Goal: Transaction & Acquisition: Purchase product/service

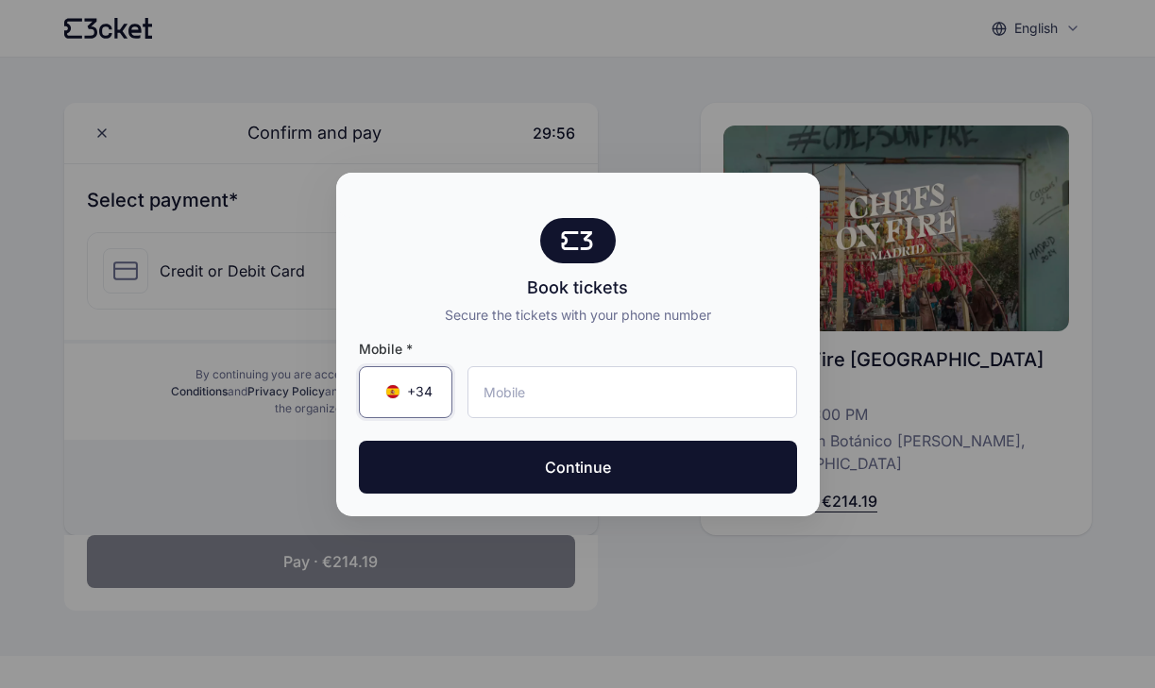
click at [396, 385] on span "+34 ▼" at bounding box center [406, 391] width 54 height 19
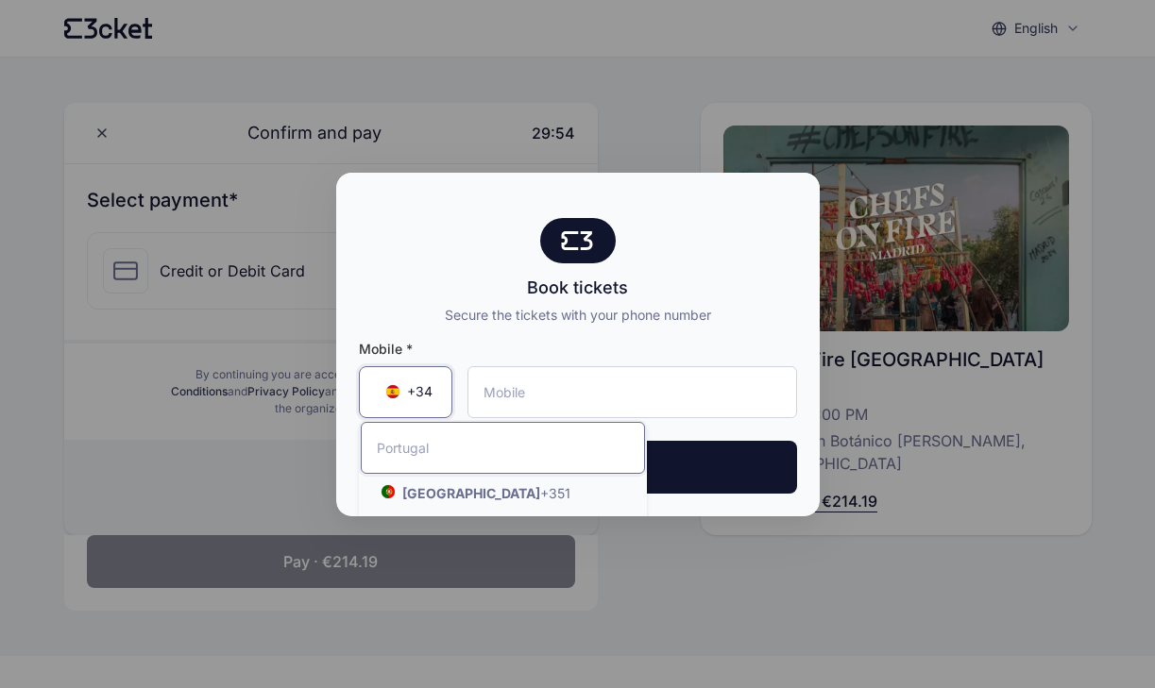
click at [447, 456] on input "Search by country name or country code" at bounding box center [503, 448] width 284 height 52
type input "u"
type input "re"
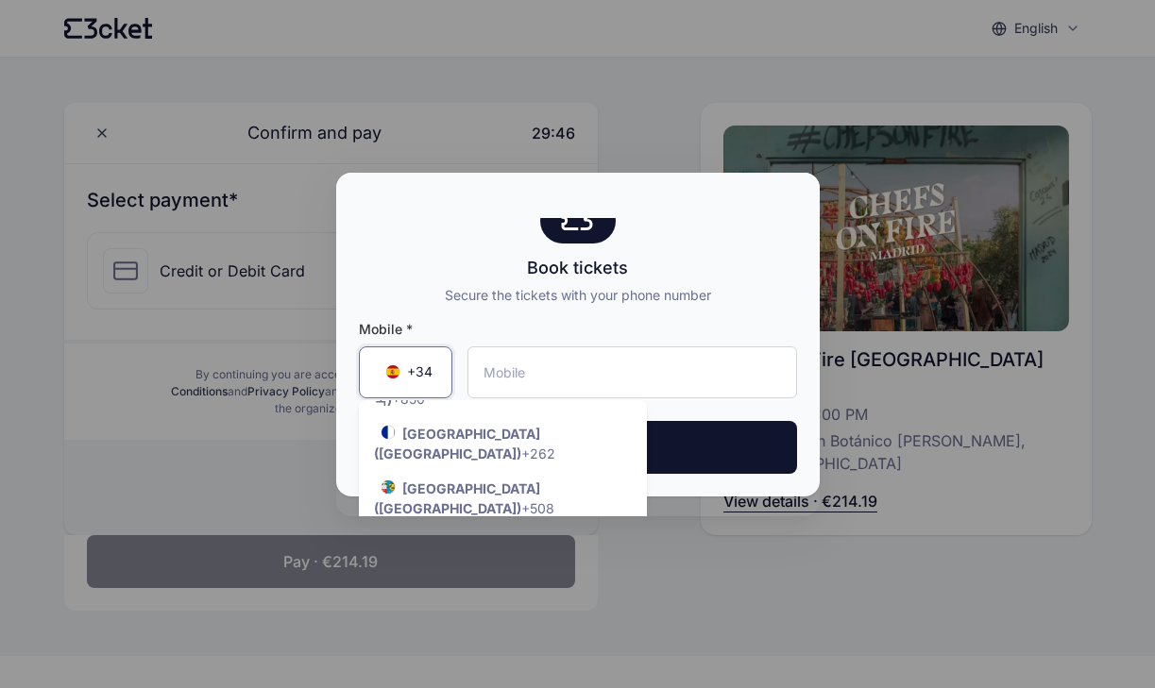
click at [425, 373] on span "+34" at bounding box center [419, 372] width 25 height 19
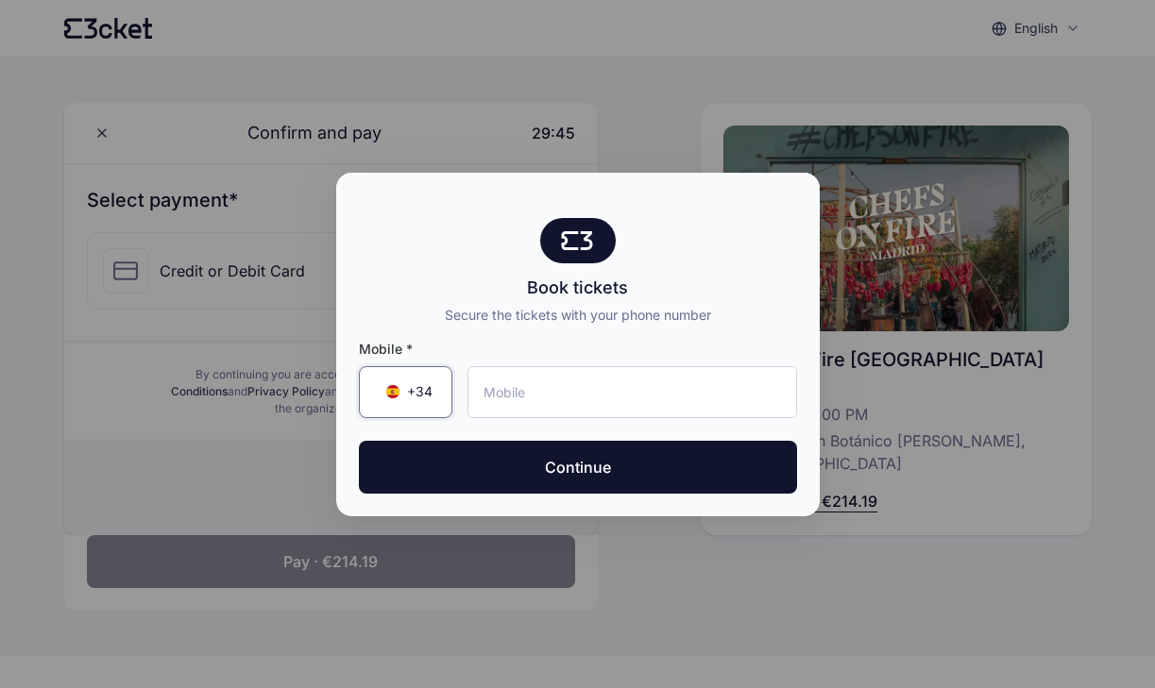
click at [425, 384] on span "+34" at bounding box center [419, 391] width 25 height 19
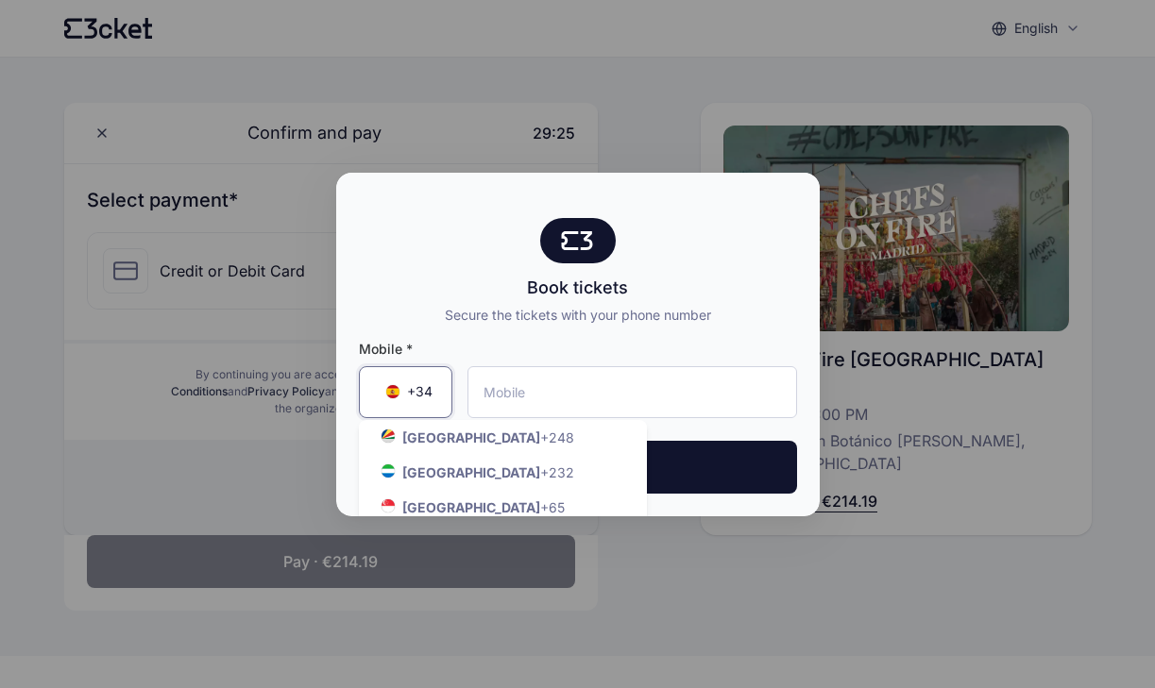
scroll to position [8764, 0]
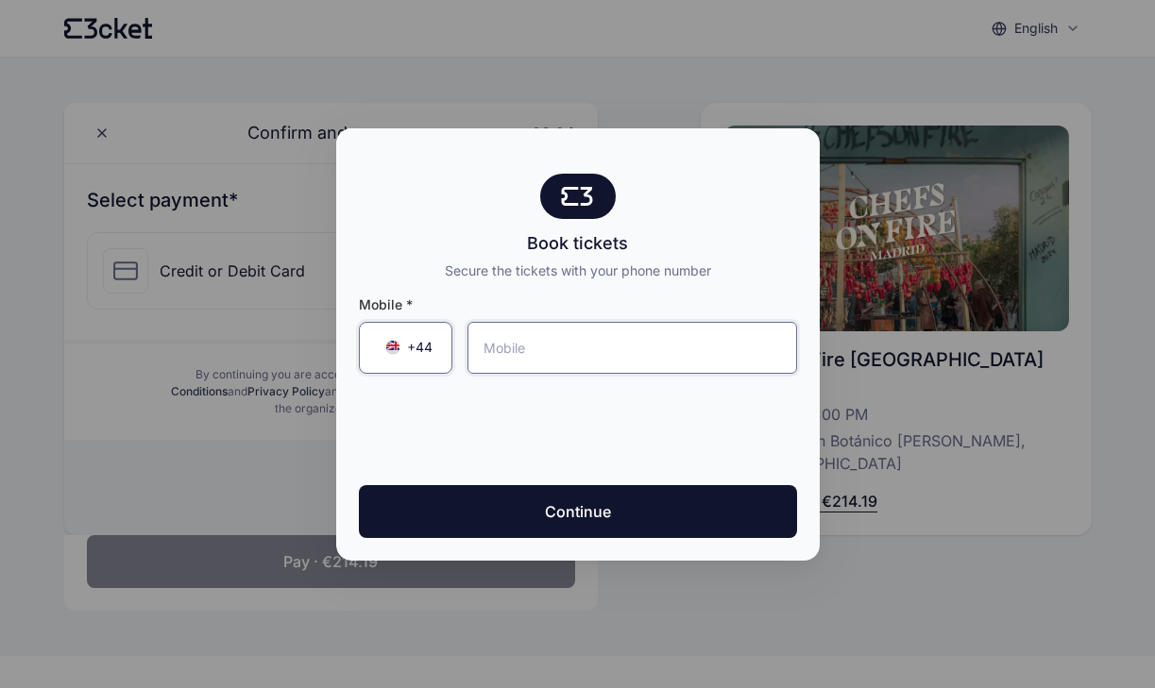
click at [534, 339] on input "tel" at bounding box center [631, 348] width 329 height 52
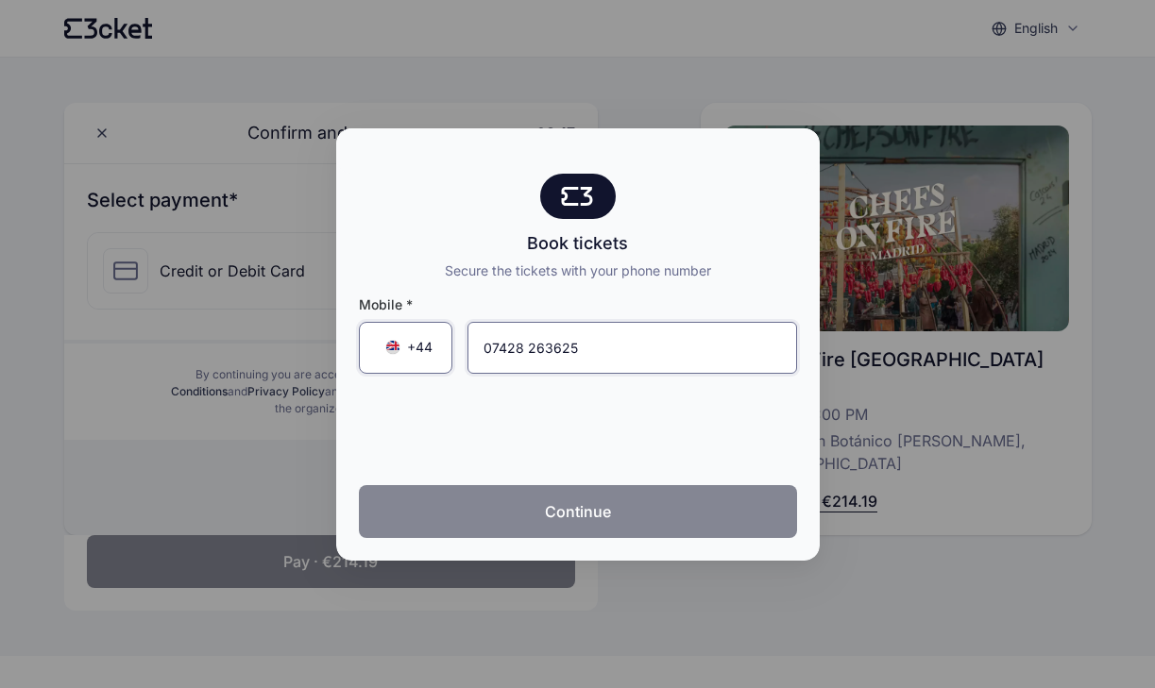
type input "07428 263625"
click at [547, 503] on button "Continue" at bounding box center [578, 511] width 438 height 53
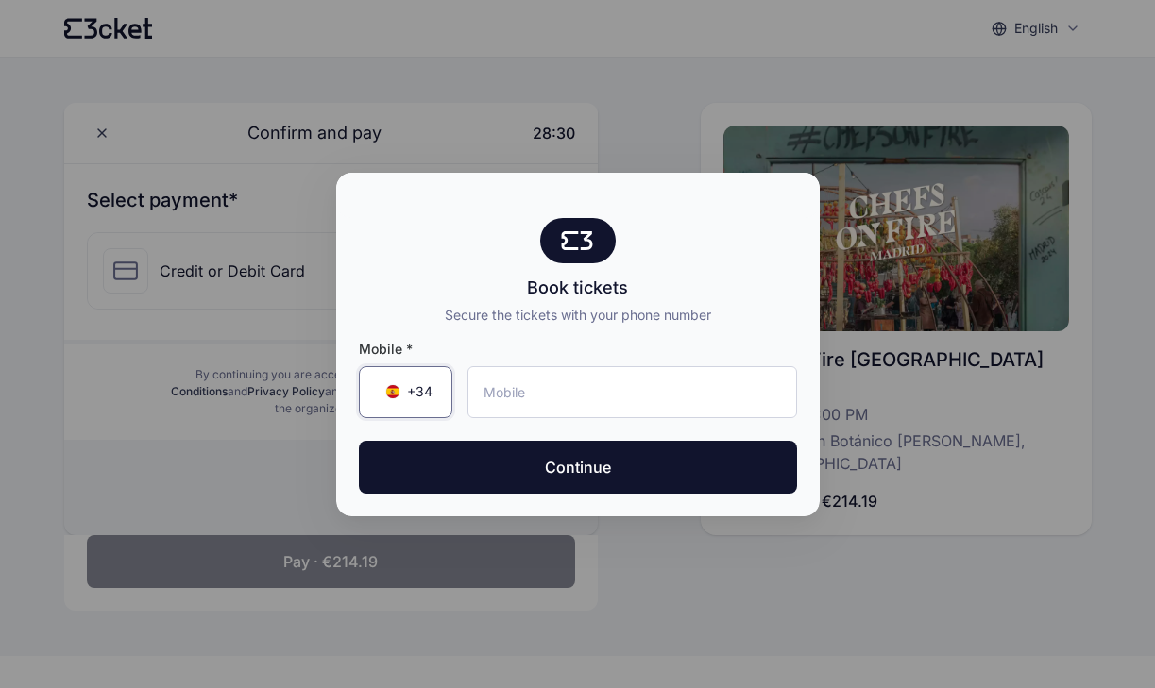
click at [426, 392] on span "+34" at bounding box center [419, 391] width 25 height 19
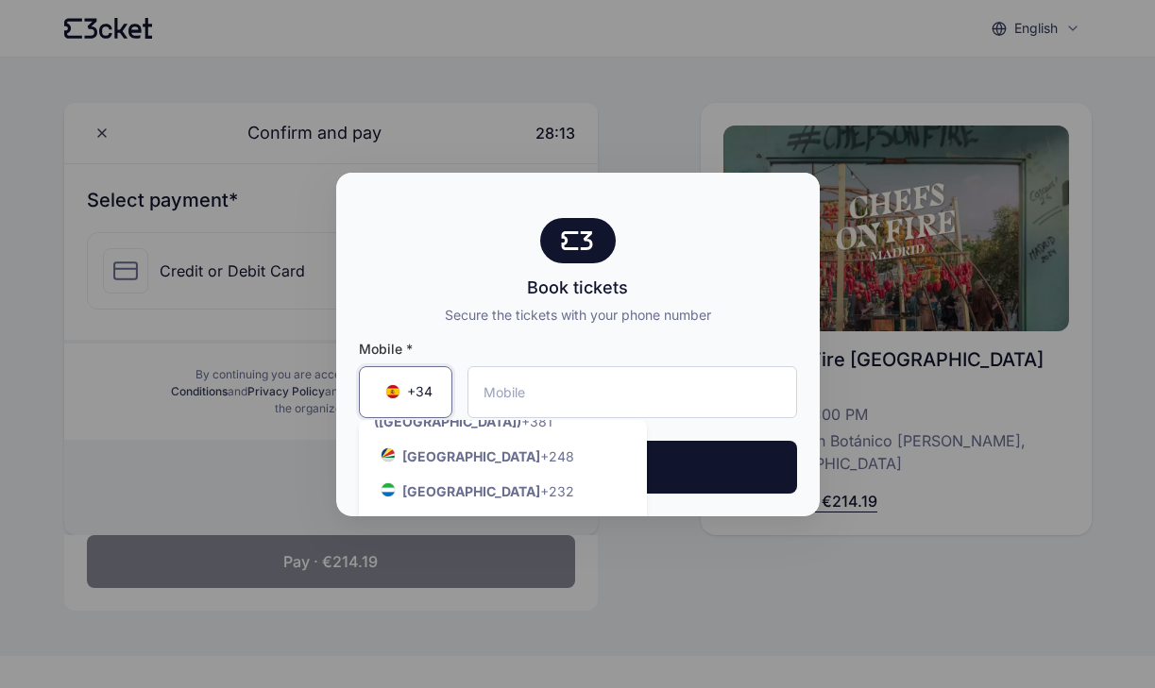
scroll to position [8754, 0]
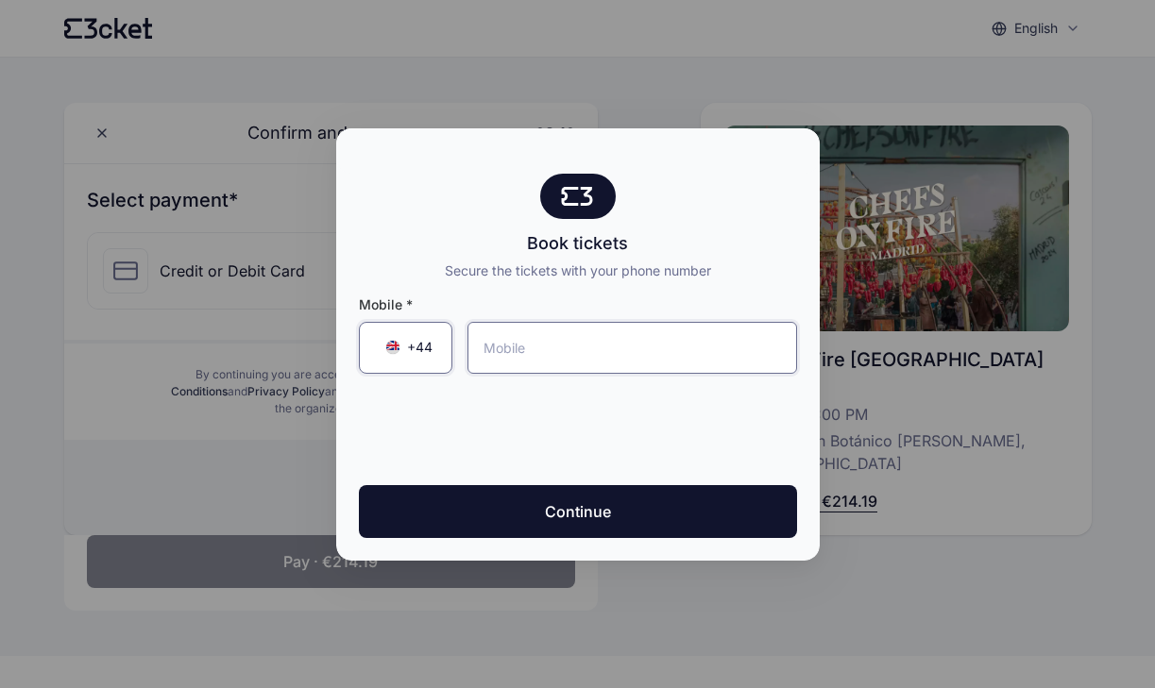
click at [517, 334] on input "tel" at bounding box center [631, 348] width 329 height 52
click at [543, 337] on input "tel" at bounding box center [631, 348] width 329 height 52
type input "07428 263625"
click at [554, 545] on div "Mobile * +44 ▼ 07428 263625 Continue" at bounding box center [577, 420] width 483 height 280
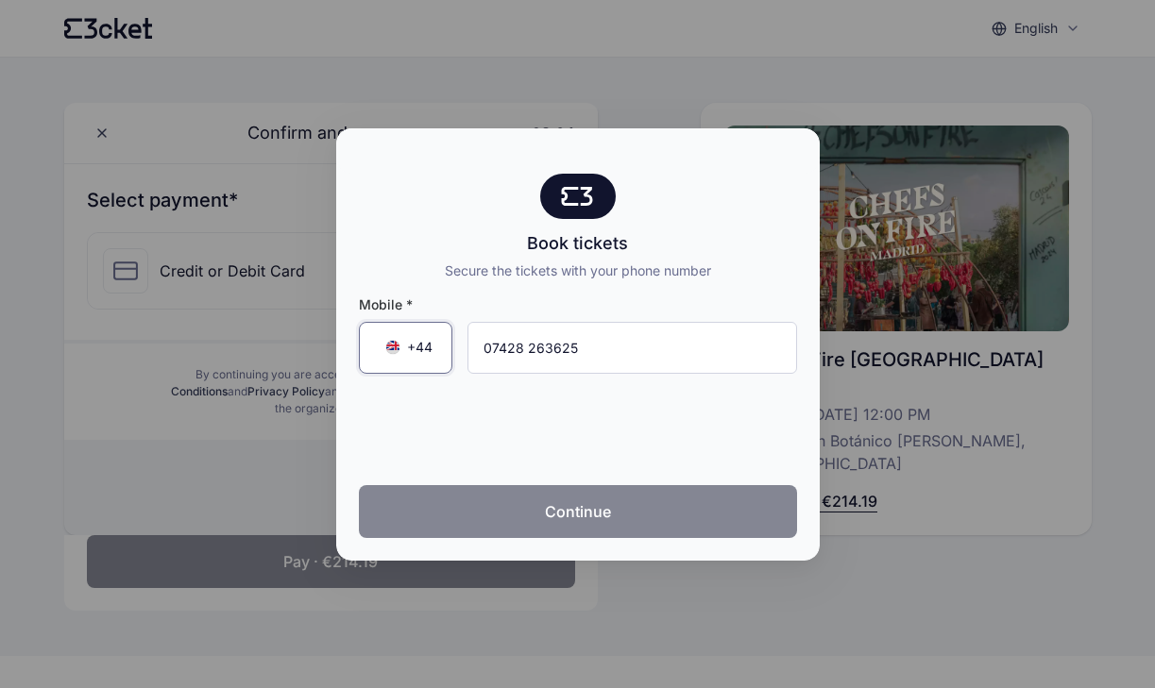
click at [555, 511] on button "Continue" at bounding box center [578, 511] width 438 height 53
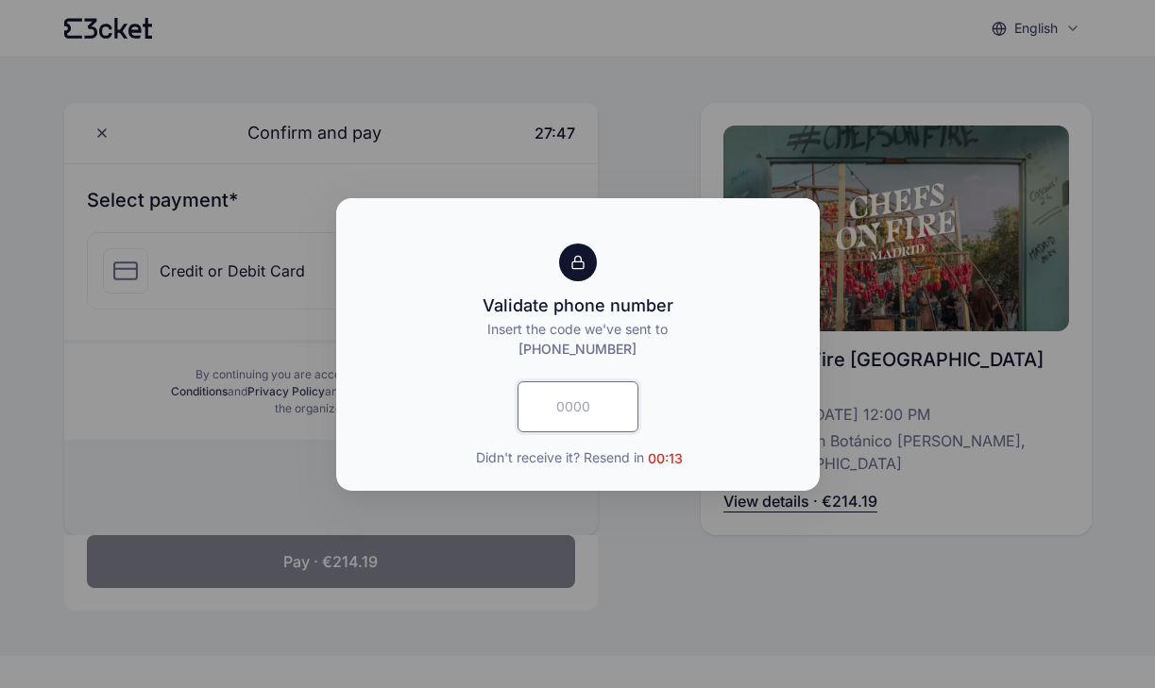
click at [561, 396] on input "text" at bounding box center [577, 406] width 121 height 51
type input "4155"
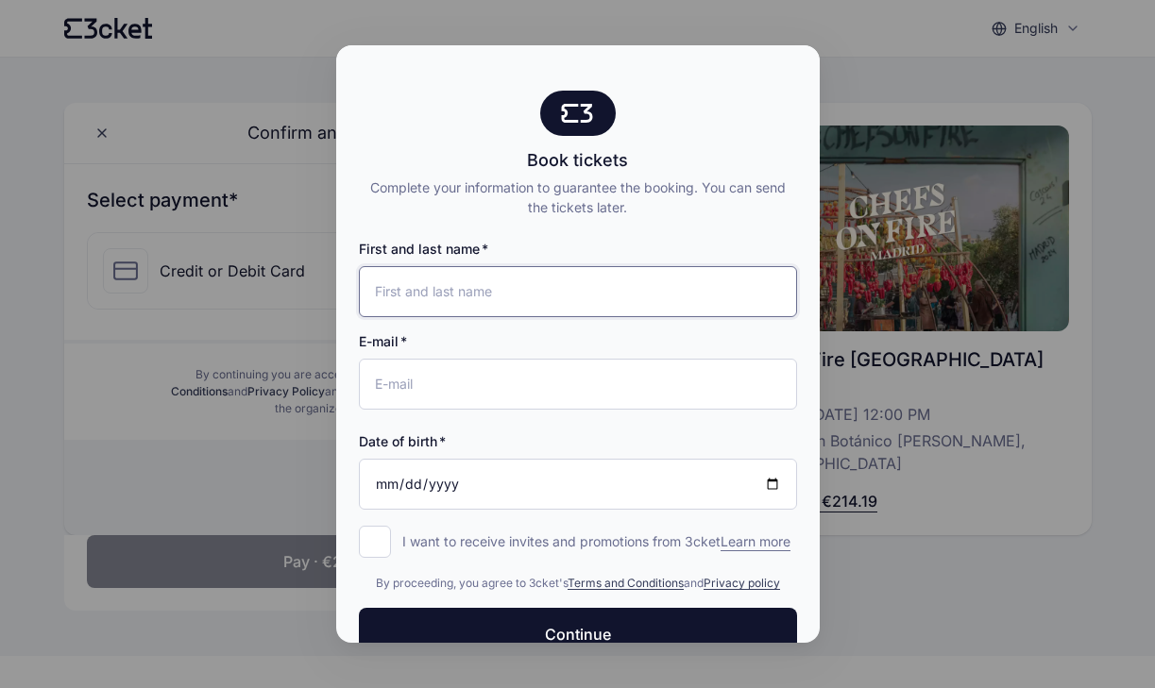
click at [512, 296] on input "First and last name" at bounding box center [578, 291] width 438 height 51
type input "j"
type input "[PERSON_NAME]"
type input "[EMAIL_ADDRESS][DOMAIN_NAME]"
click at [526, 476] on input "Date of birth" at bounding box center [578, 484] width 438 height 51
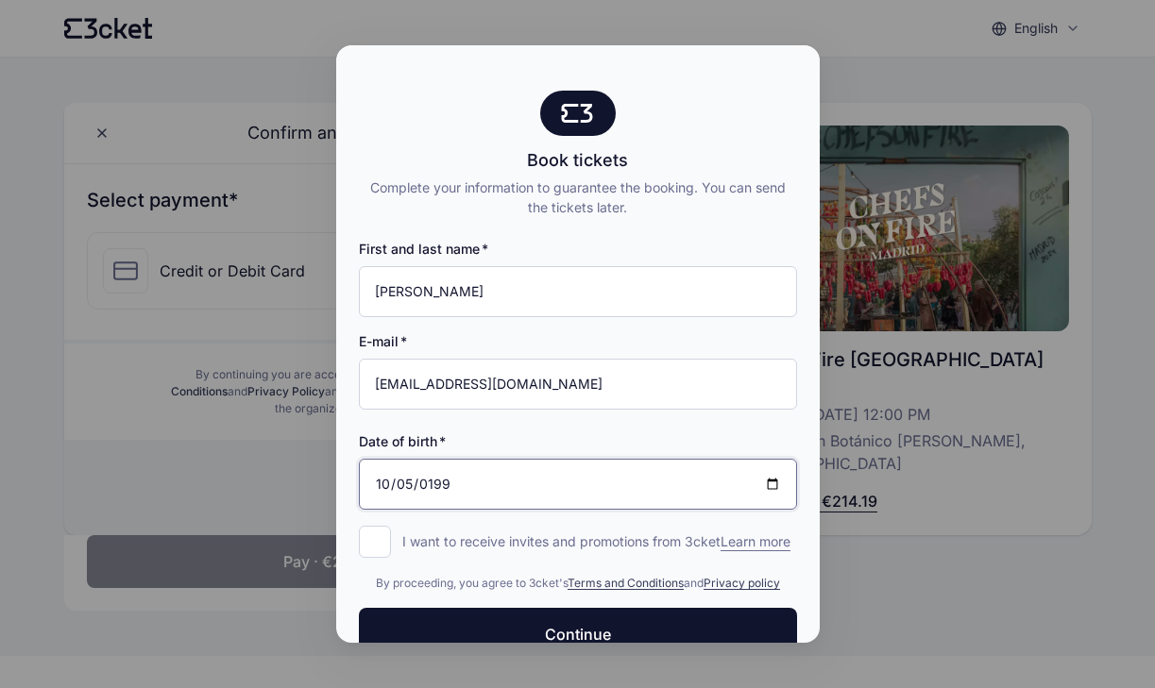
type input "1991-10-05"
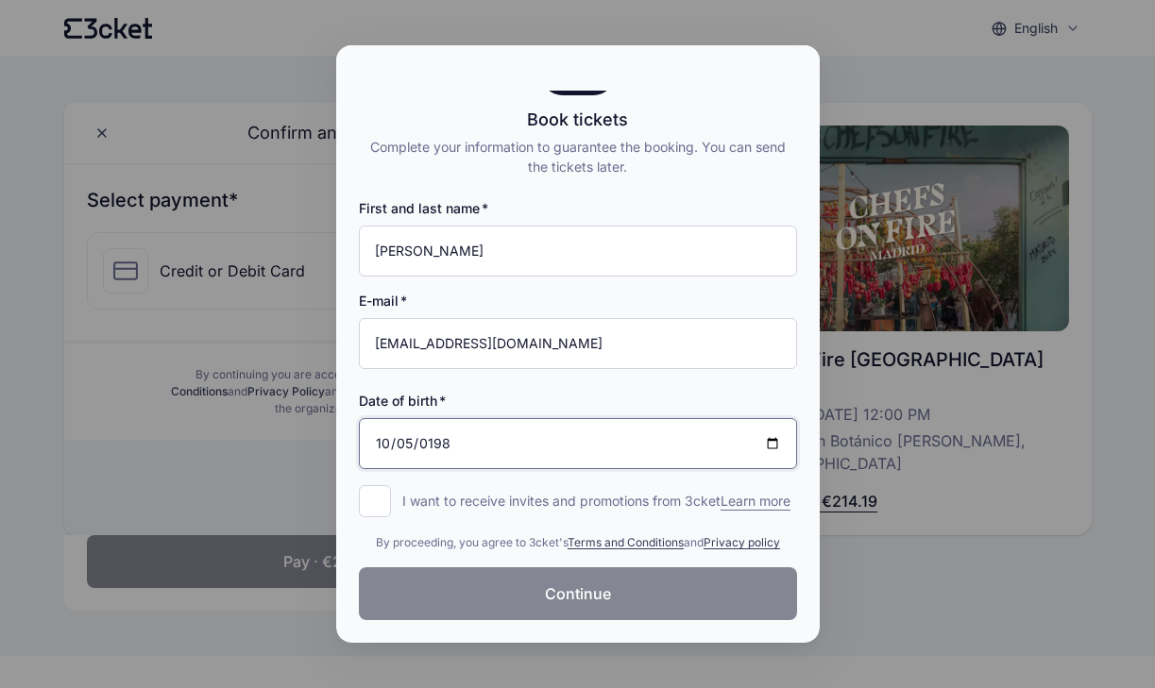
type input "[DATE]"
click at [491, 612] on button "Continue" at bounding box center [578, 593] width 438 height 53
click at [558, 199] on div "First and last name" at bounding box center [578, 208] width 438 height 19
click at [560, 226] on input "Jose Herrero" at bounding box center [578, 251] width 438 height 51
type input "Jose Herrero"
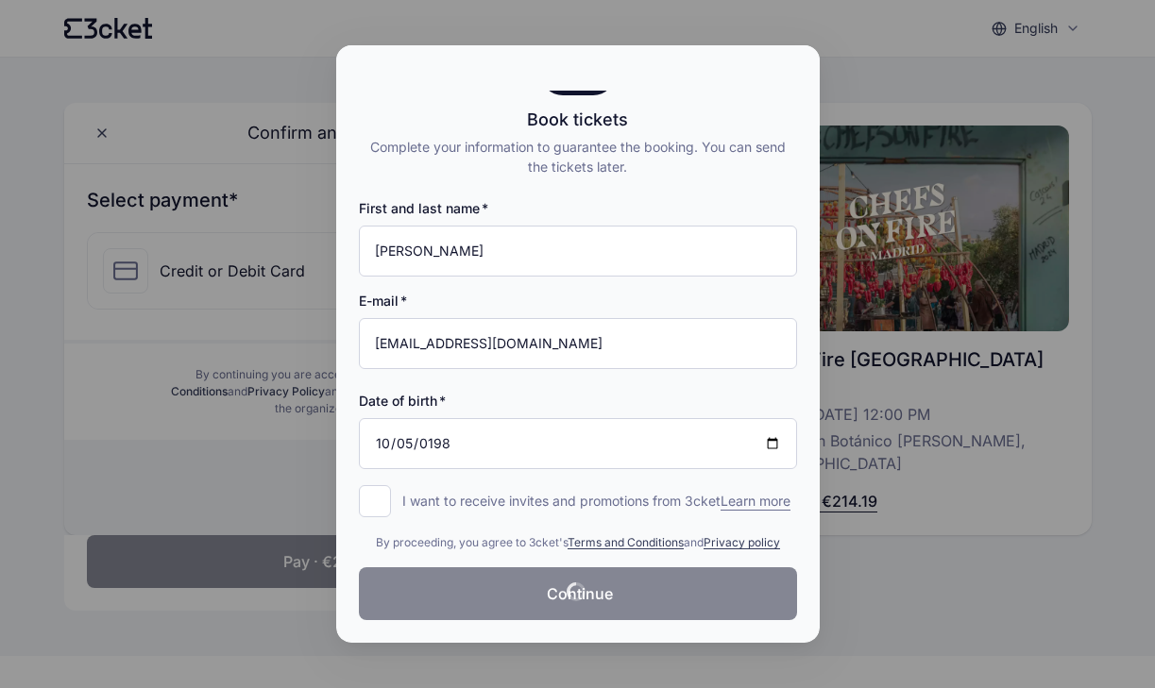
click at [703, 392] on div "Date of birth" at bounding box center [578, 401] width 438 height 19
drag, startPoint x: 535, startPoint y: 86, endPoint x: 226, endPoint y: 127, distance: 312.4
click at [225, 127] on div "Book tickets Complete your information to guarantee the booking. You can send t…" at bounding box center [577, 344] width 1155 height 688
click at [768, 428] on input "1985-10-05" at bounding box center [578, 443] width 438 height 51
click at [771, 428] on input "1985-10-05" at bounding box center [578, 443] width 438 height 51
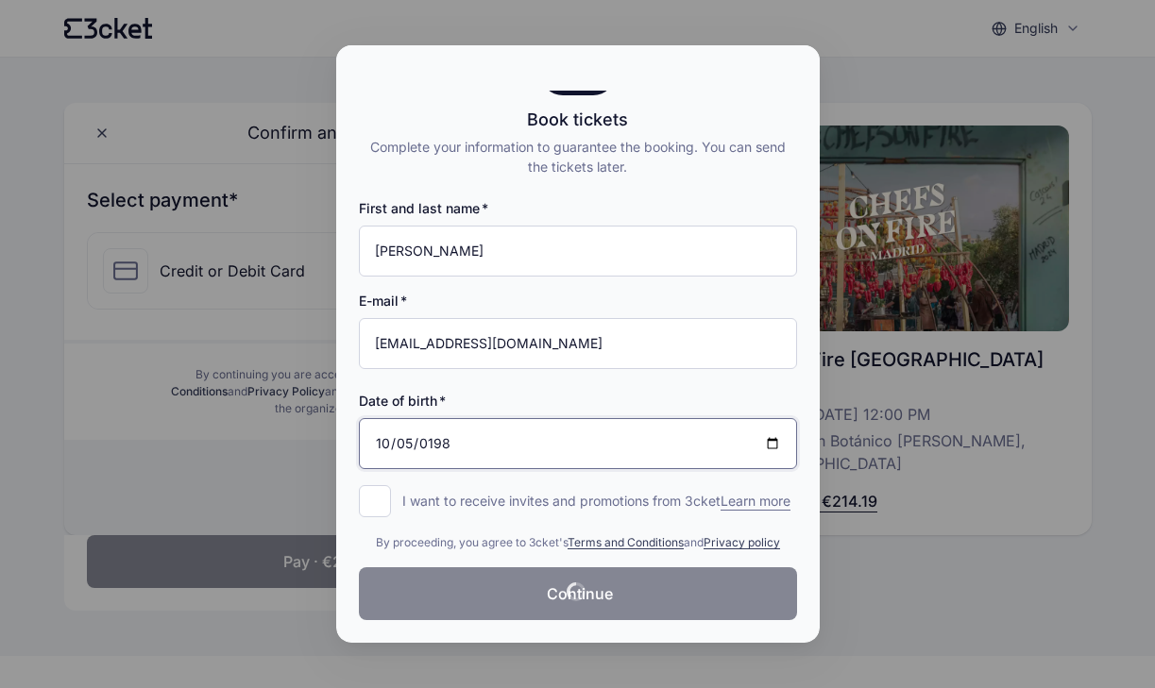
click at [765, 428] on input "1985-10-05" at bounding box center [578, 443] width 438 height 51
click at [765, 427] on input "1985-10-05" at bounding box center [578, 443] width 438 height 51
click at [765, 428] on input "1985-10-05" at bounding box center [578, 443] width 438 height 51
click at [619, 392] on div "Date of birth" at bounding box center [578, 401] width 438 height 19
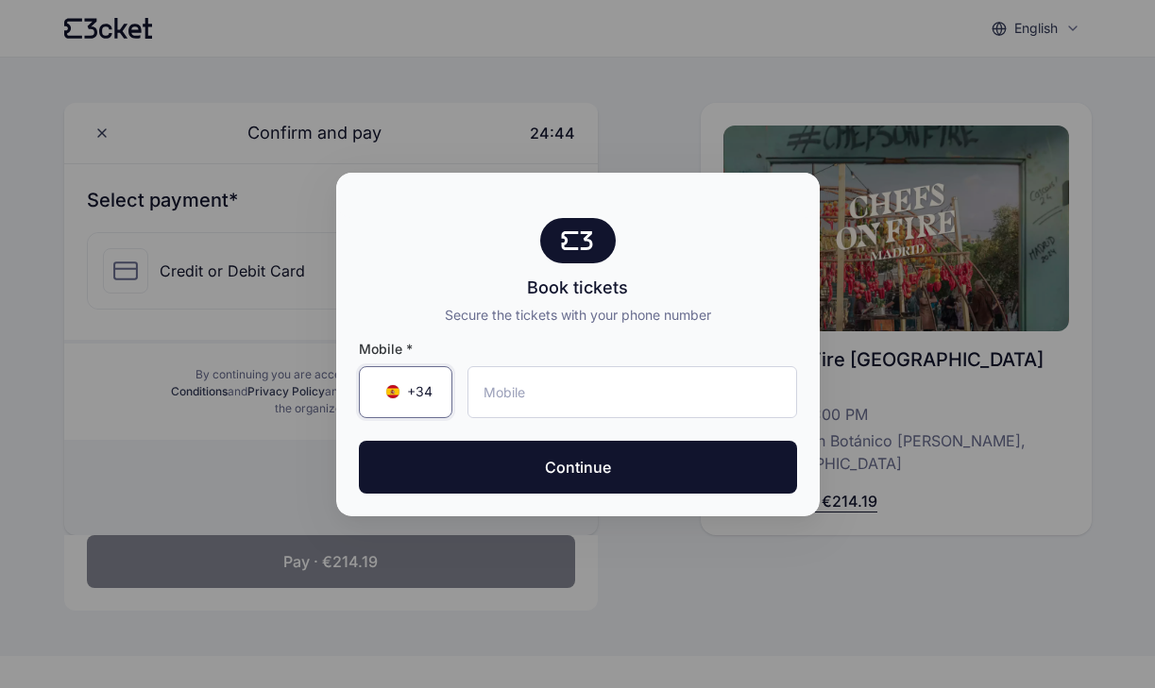
click at [416, 378] on div "+34 ▼" at bounding box center [405, 392] width 93 height 52
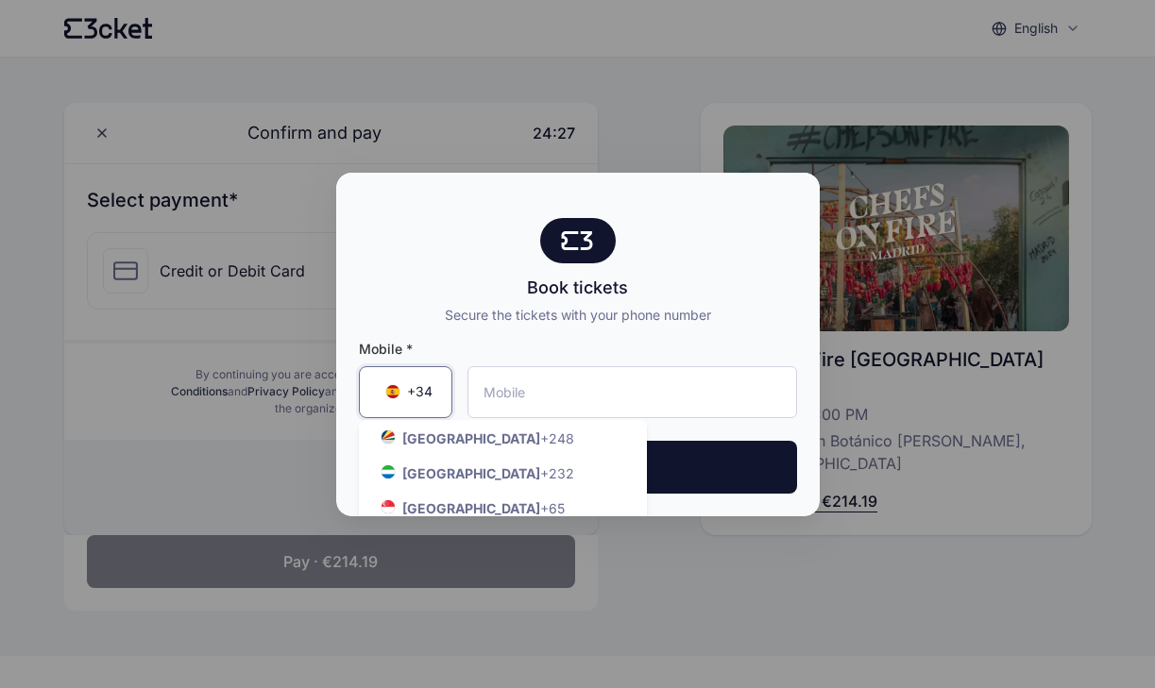
scroll to position [8761, 0]
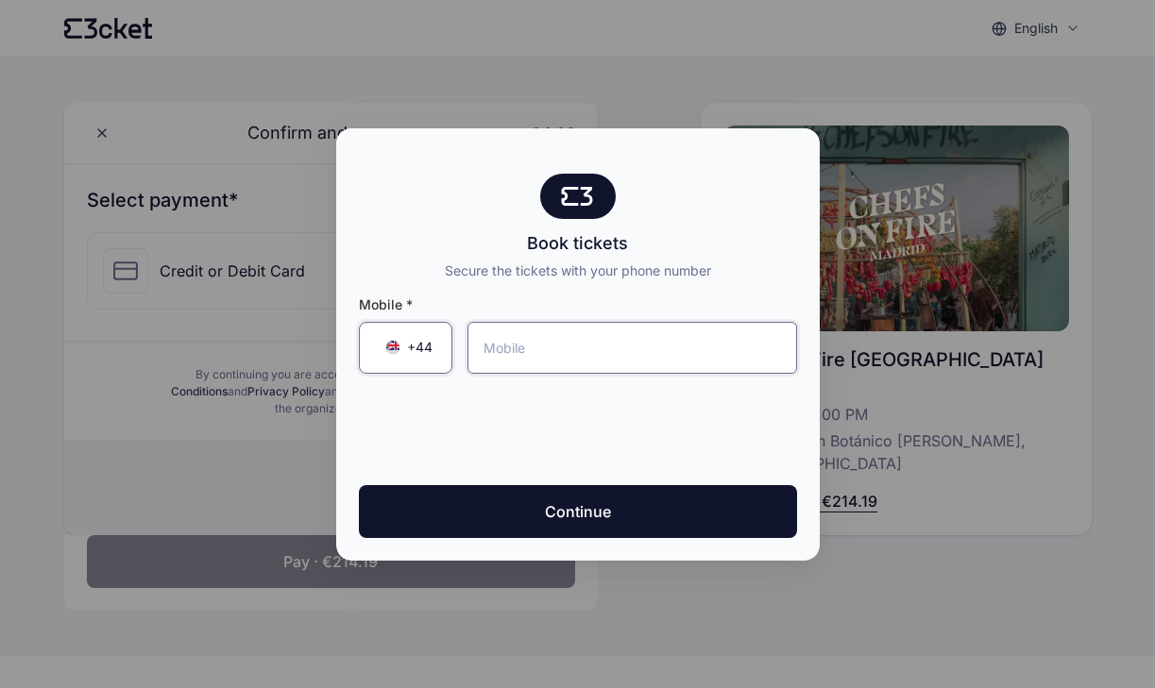
click at [525, 361] on input "tel" at bounding box center [631, 348] width 329 height 52
type input "07428 263625"
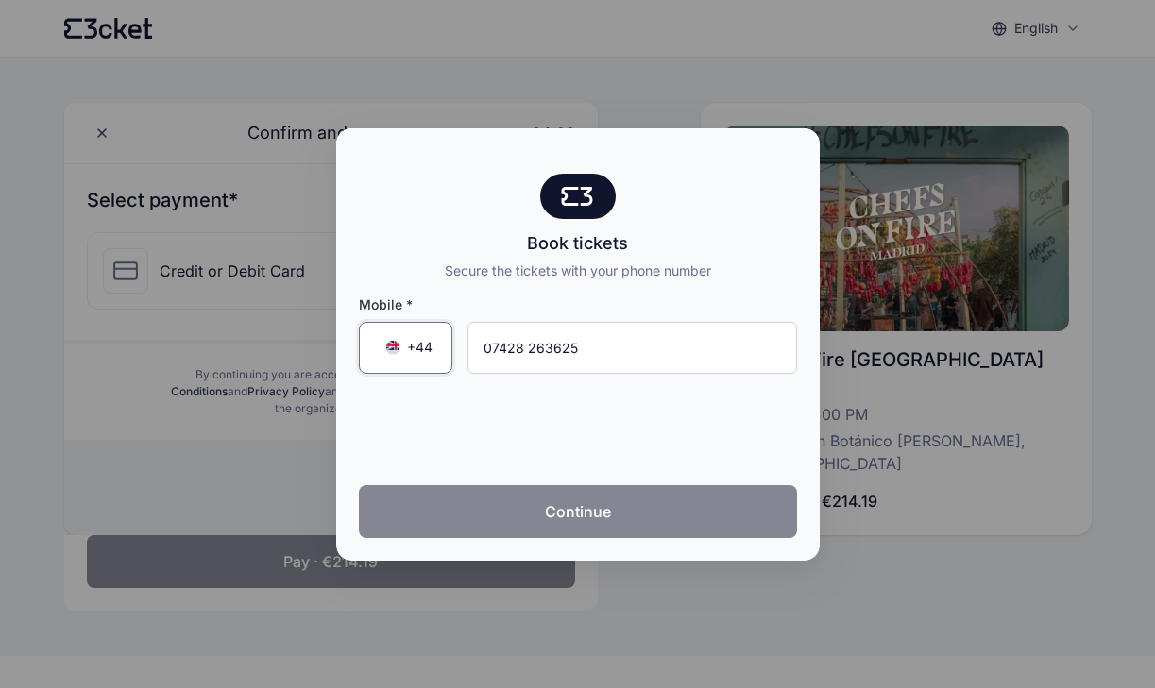
click at [592, 518] on button "Continue" at bounding box center [578, 511] width 438 height 53
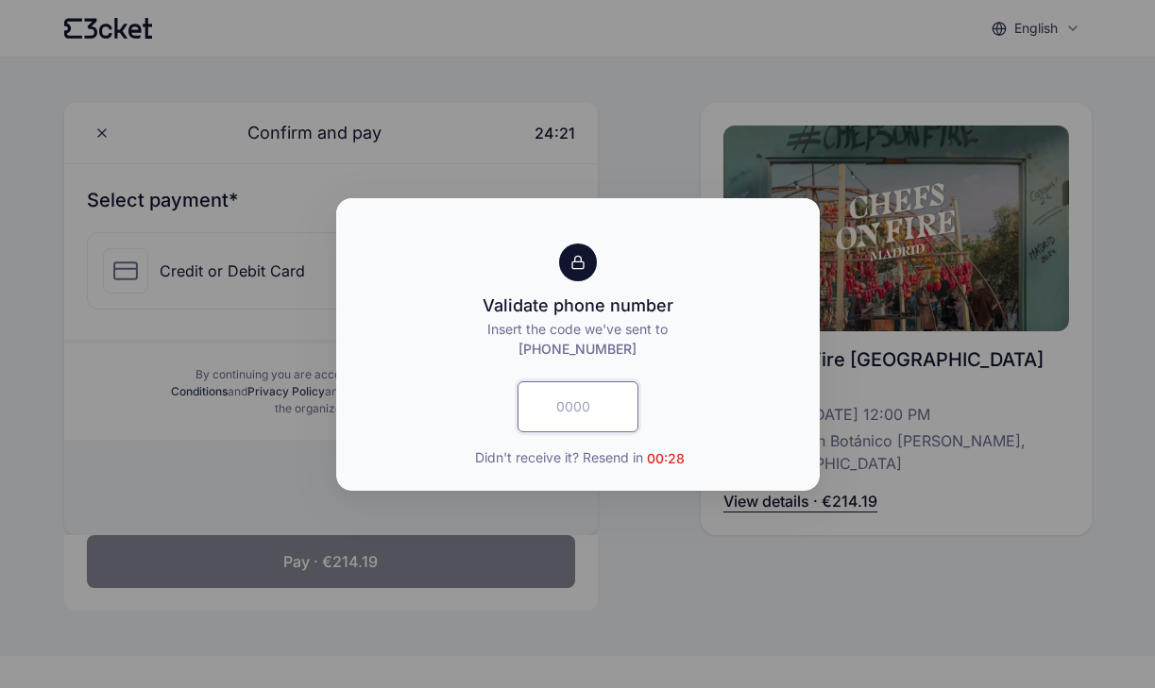
click at [570, 413] on input "text" at bounding box center [577, 406] width 121 height 51
click at [567, 410] on input "text" at bounding box center [577, 406] width 121 height 51
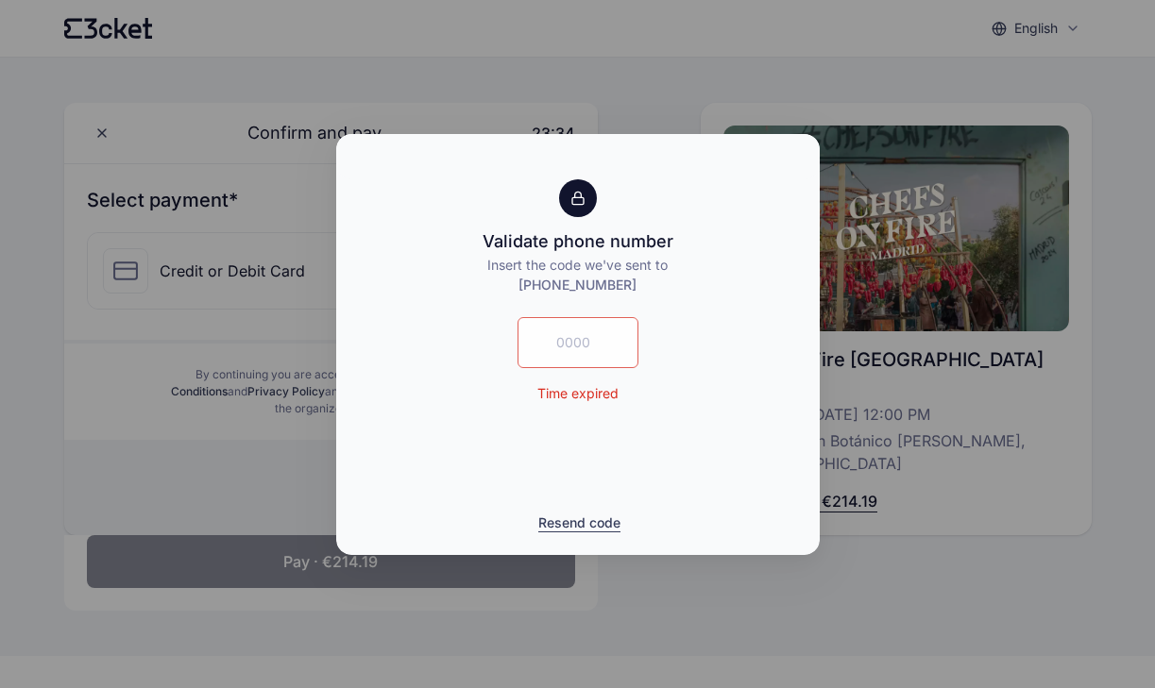
click at [588, 525] on button "Resend code" at bounding box center [579, 523] width 82 height 19
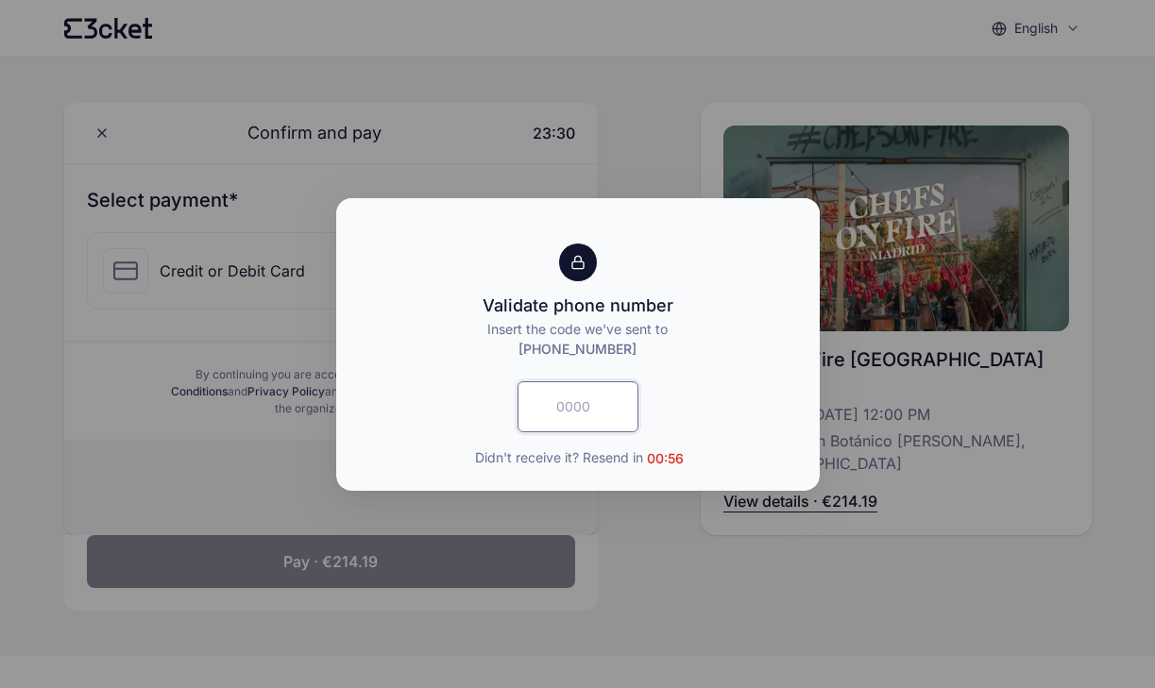
click at [591, 424] on input "text" at bounding box center [577, 406] width 121 height 51
type input "2740"
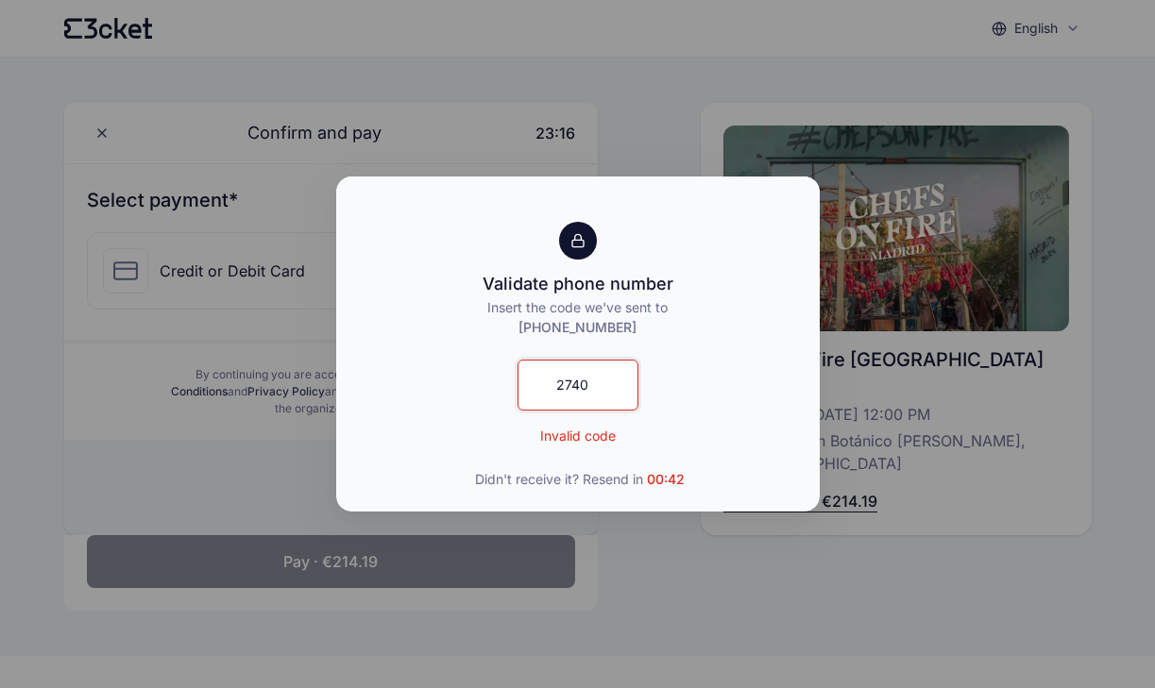
drag, startPoint x: 598, startPoint y: 385, endPoint x: 519, endPoint y: 407, distance: 81.3
click at [519, 407] on input "2740" at bounding box center [577, 385] width 121 height 51
drag, startPoint x: 598, startPoint y: 390, endPoint x: 527, endPoint y: 393, distance: 70.9
click at [527, 393] on input "2740" at bounding box center [577, 385] width 121 height 51
click at [605, 401] on input "4155" at bounding box center [577, 385] width 121 height 51
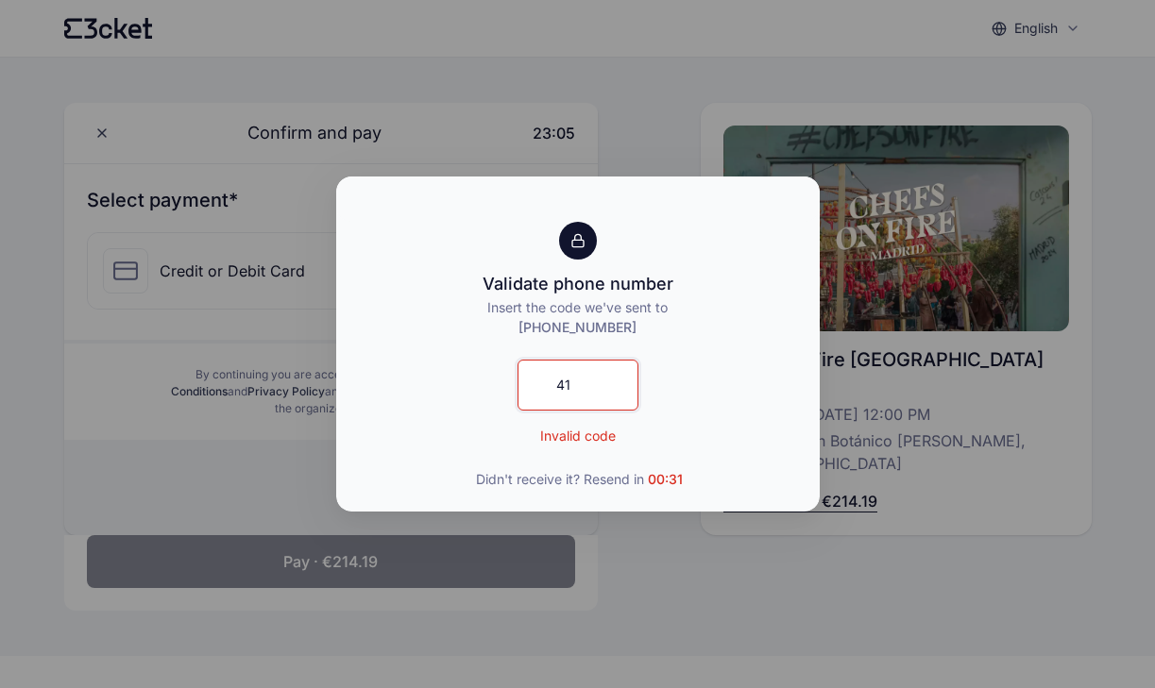
type input "4"
click at [633, 387] on input "2740" at bounding box center [577, 385] width 121 height 51
type input "274"
click at [582, 374] on input "274" at bounding box center [577, 385] width 121 height 51
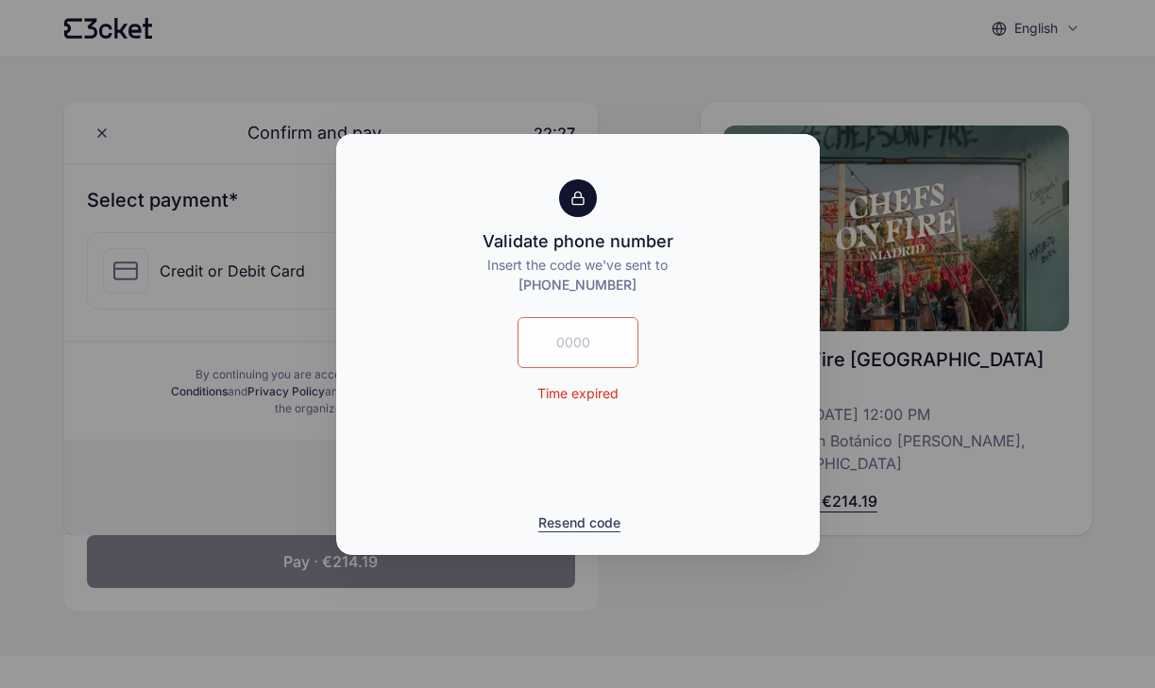
click at [594, 526] on button "Resend code" at bounding box center [579, 523] width 82 height 19
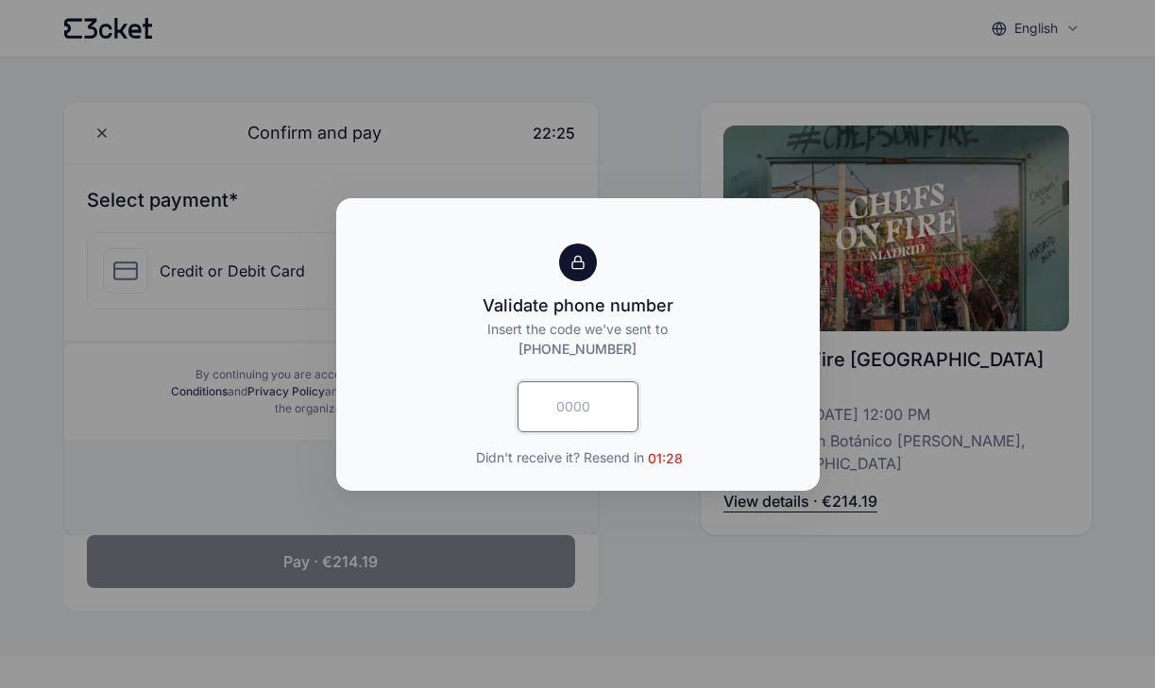
click at [582, 413] on input "text" at bounding box center [577, 406] width 121 height 51
click at [593, 410] on input "text" at bounding box center [577, 406] width 121 height 51
type input "9141"
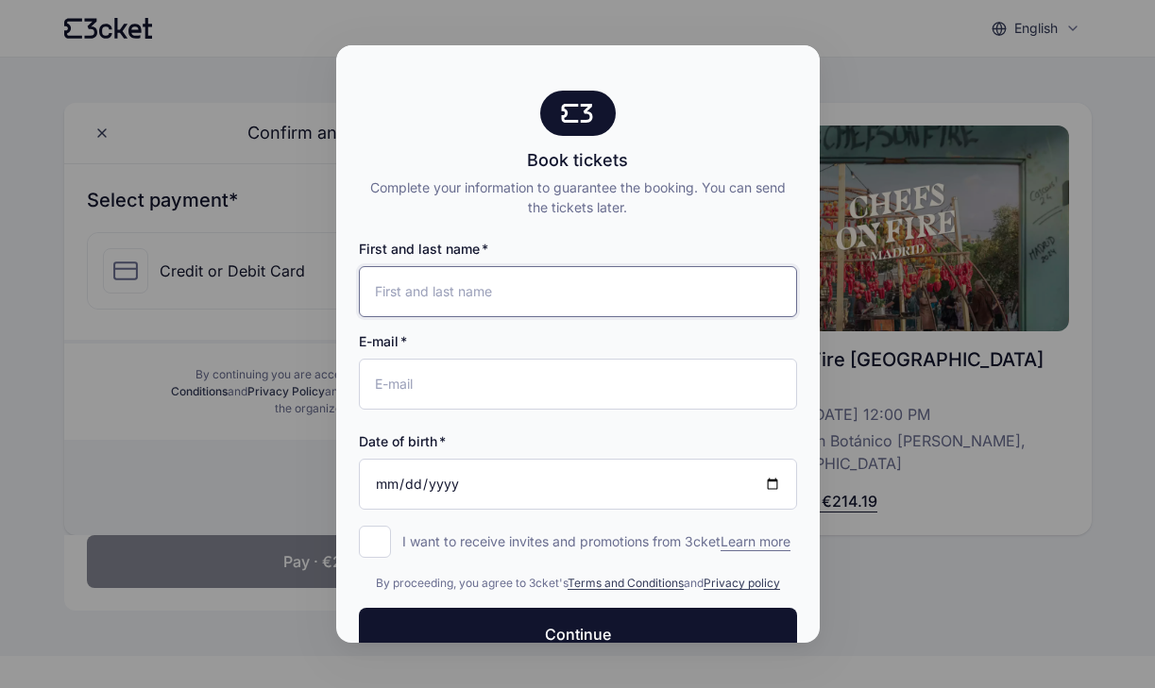
click at [466, 297] on input "First and last name" at bounding box center [578, 291] width 438 height 51
click at [646, 301] on input "First and last name" at bounding box center [578, 291] width 438 height 51
type input "Jose Herrero"
click at [564, 406] on input "joych16@hotmail.com" at bounding box center [578, 384] width 438 height 51
type input "[EMAIL_ADDRESS][DOMAIN_NAME]"
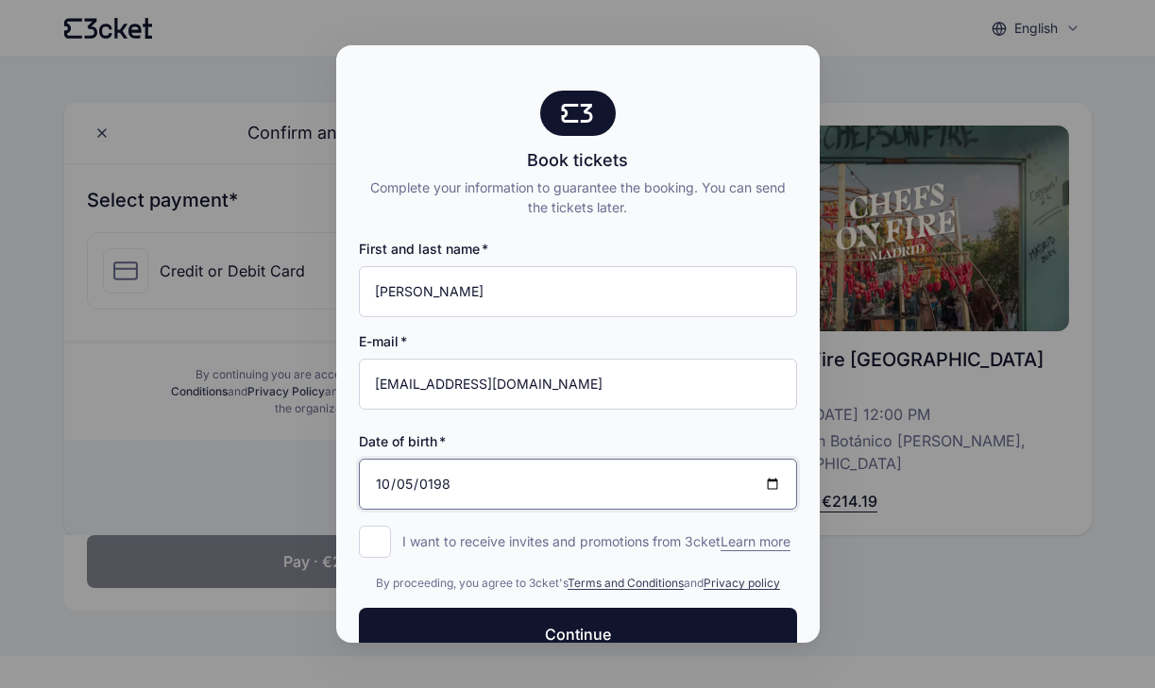
type input "1985-10-05"
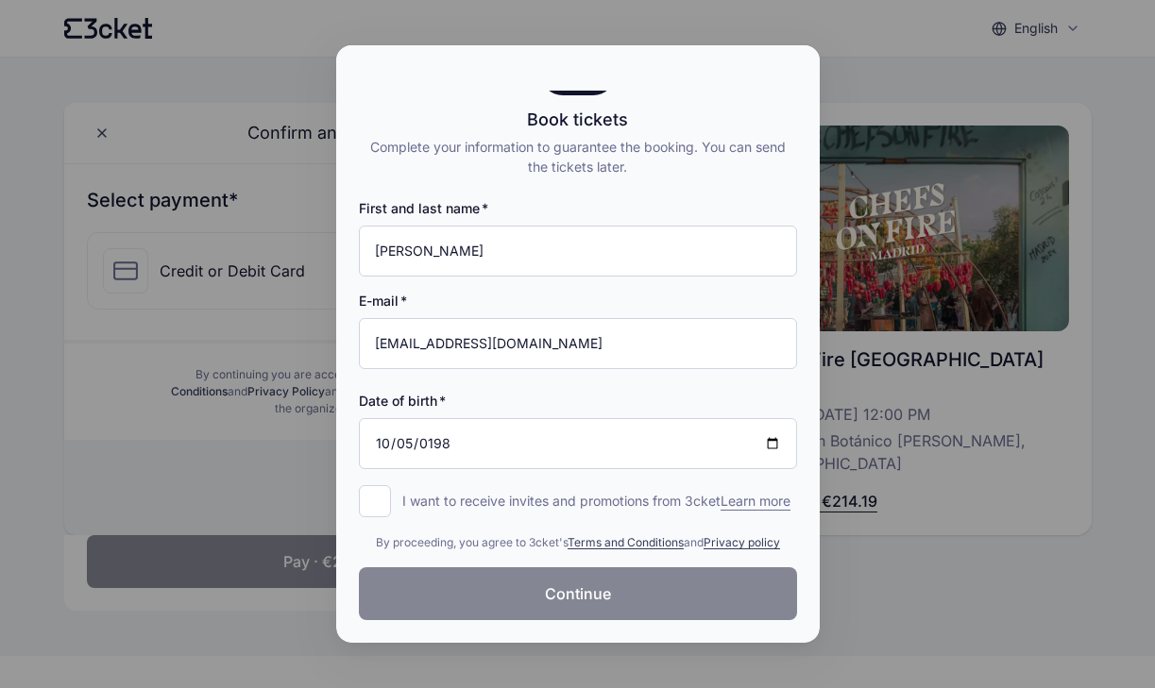
click at [520, 594] on button "Continue" at bounding box center [578, 593] width 438 height 53
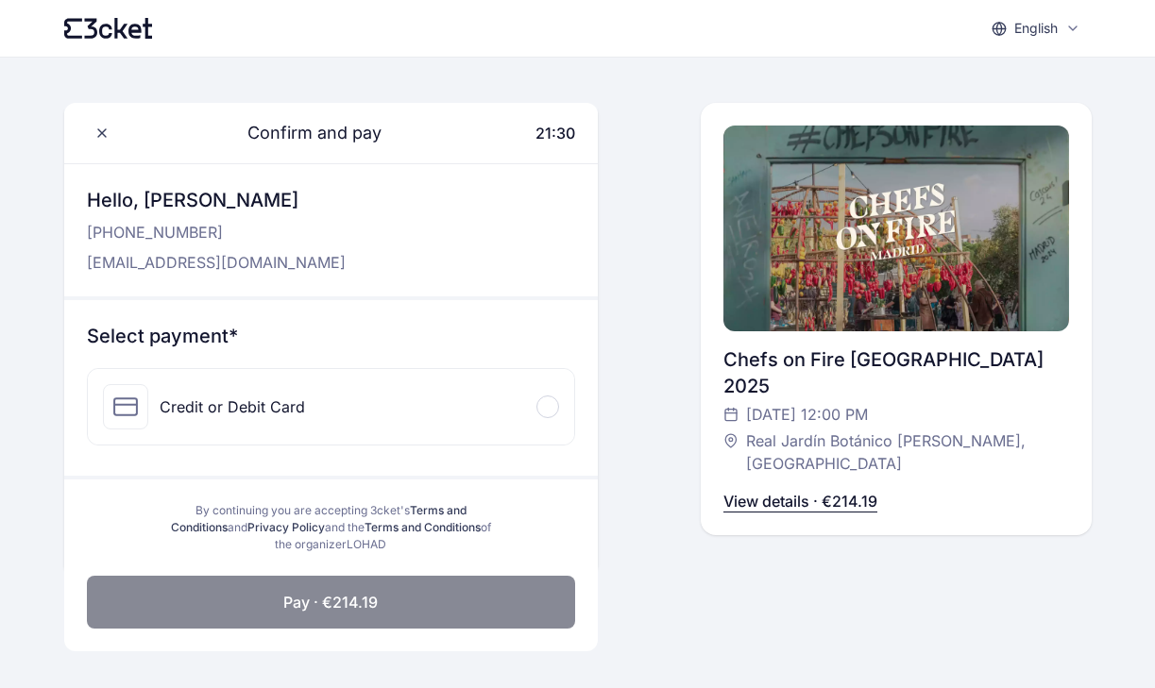
click at [463, 392] on div "Credit or Debit Card" at bounding box center [331, 407] width 487 height 76
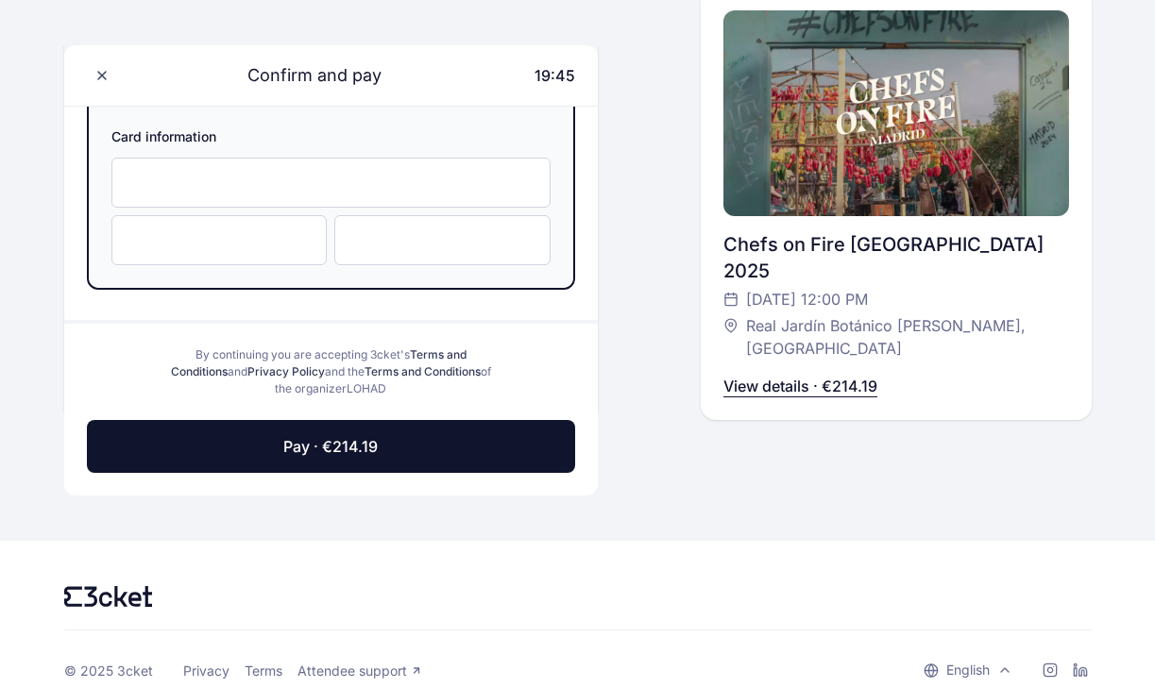
scroll to position [363, 0]
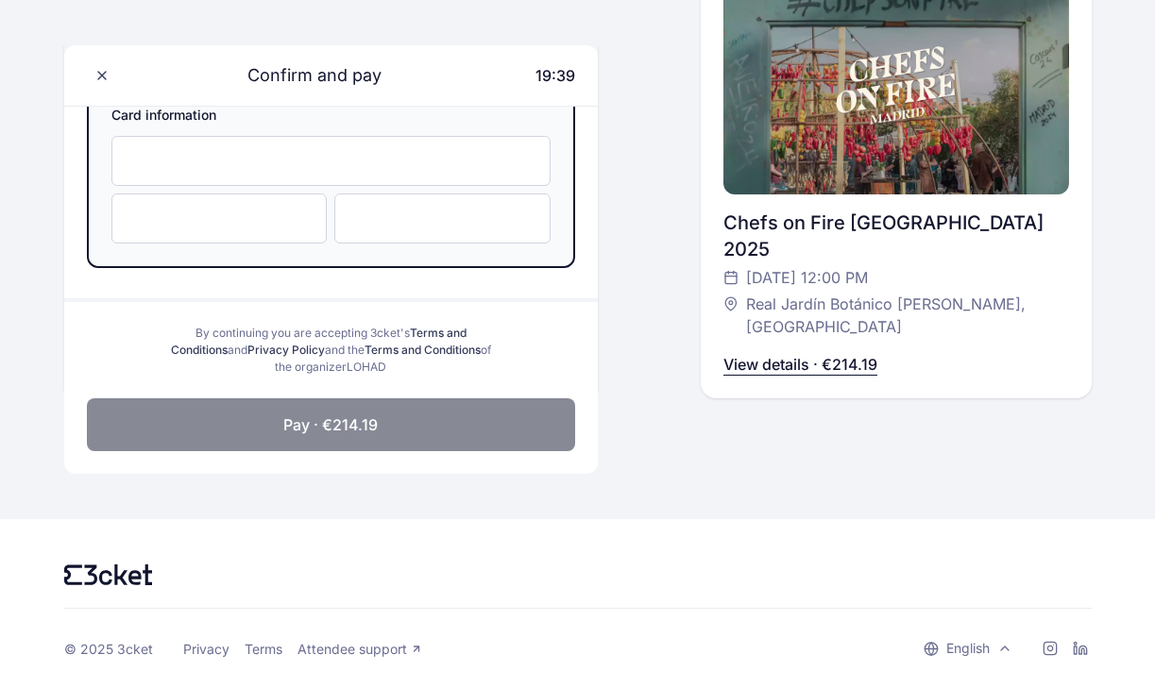
click at [363, 432] on span "Pay · €214.19" at bounding box center [330, 424] width 94 height 23
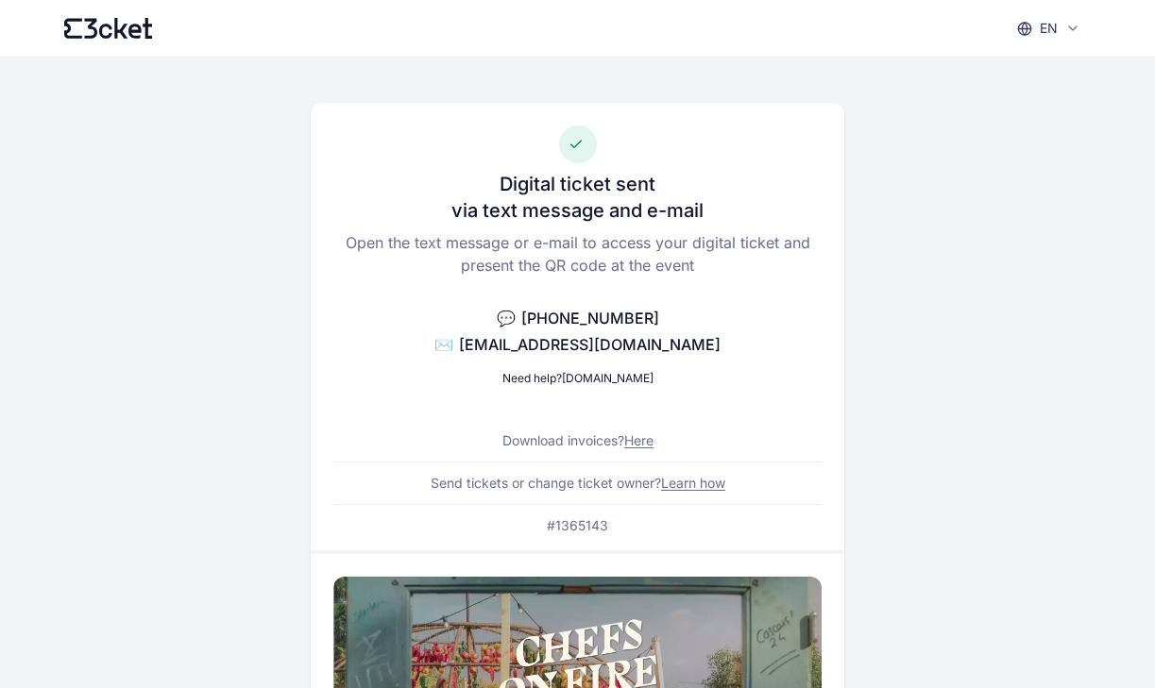
click at [799, 312] on div "Digital ticket sent via text message and e-mail Open the text message or e-mail…" at bounding box center [578, 326] width 534 height 447
click at [103, 16] on div "en English Português Català Español Français" at bounding box center [578, 28] width 1088 height 57
click at [104, 29] on icon at bounding box center [108, 28] width 89 height 21
